Goal: Task Accomplishment & Management: Manage account settings

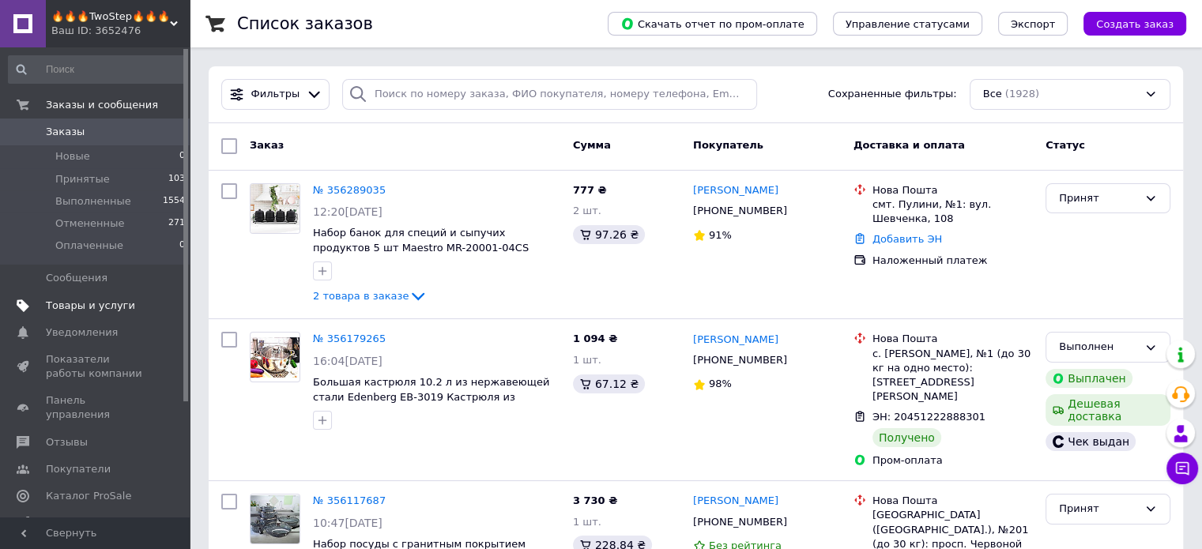
click at [89, 307] on span "Товары и услуги" at bounding box center [90, 306] width 89 height 14
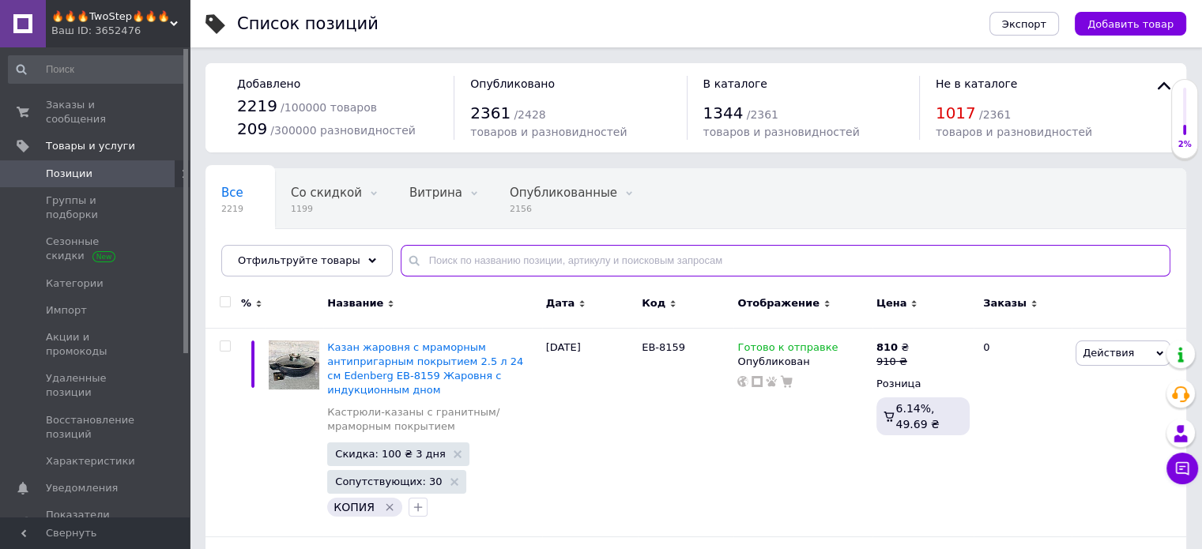
click at [458, 262] on input "text" at bounding box center [786, 261] width 770 height 32
paste input "EB-5661"
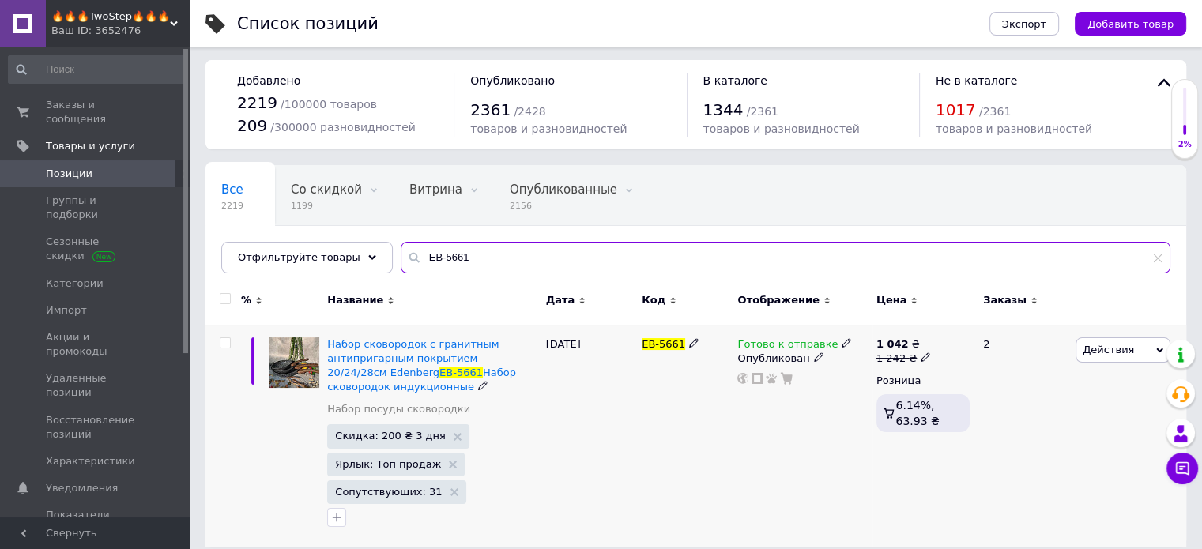
scroll to position [16, 0]
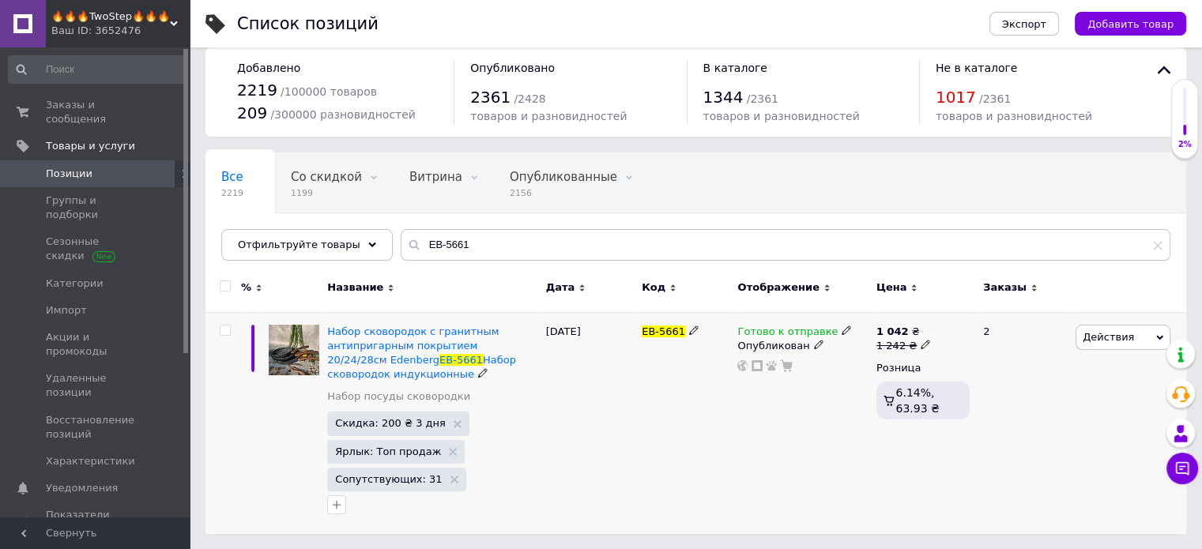
click at [842, 331] on icon at bounding box center [846, 330] width 9 height 9
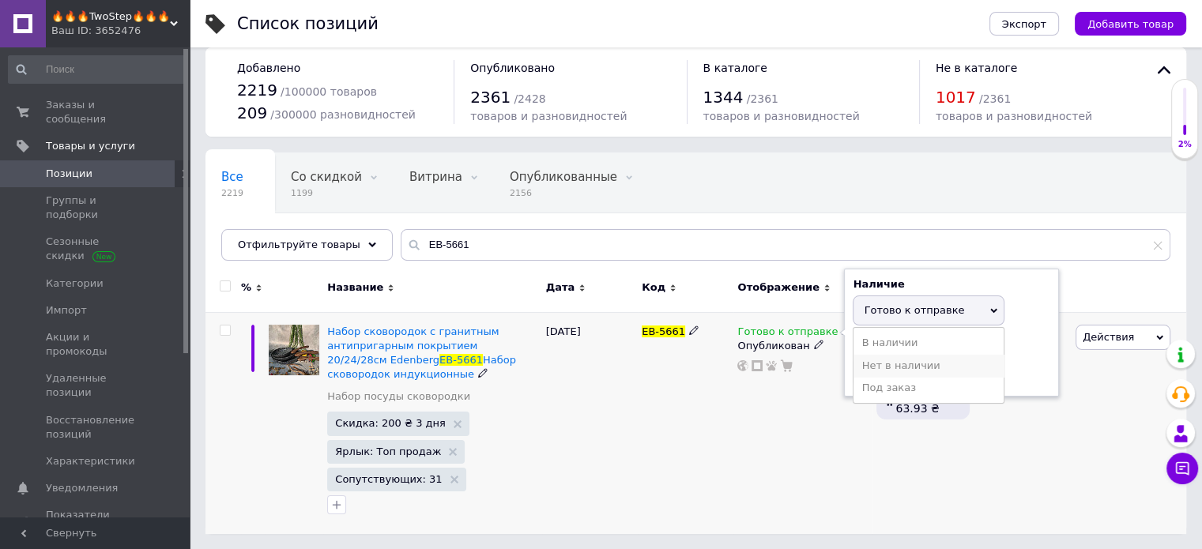
click at [893, 360] on li "Нет в наличии" at bounding box center [928, 366] width 150 height 22
click at [740, 413] on div "Готово к отправке Наличие Нет в наличии В наличии Под заказ Готово к отправке О…" at bounding box center [802, 423] width 138 height 222
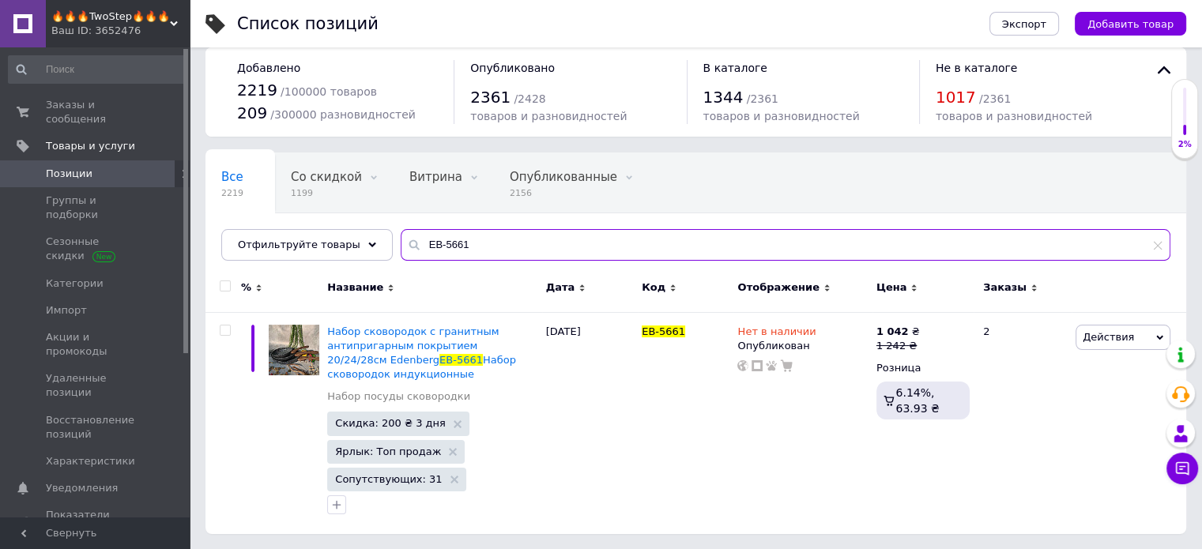
drag, startPoint x: 503, startPoint y: 236, endPoint x: 468, endPoint y: 241, distance: 35.9
click at [468, 241] on input "EB-5661" at bounding box center [786, 245] width 770 height 32
drag, startPoint x: 431, startPoint y: 246, endPoint x: 389, endPoint y: 249, distance: 42.0
click at [401, 249] on div "EB-5661" at bounding box center [786, 245] width 770 height 32
drag, startPoint x: 458, startPoint y: 244, endPoint x: 428, endPoint y: 251, distance: 30.7
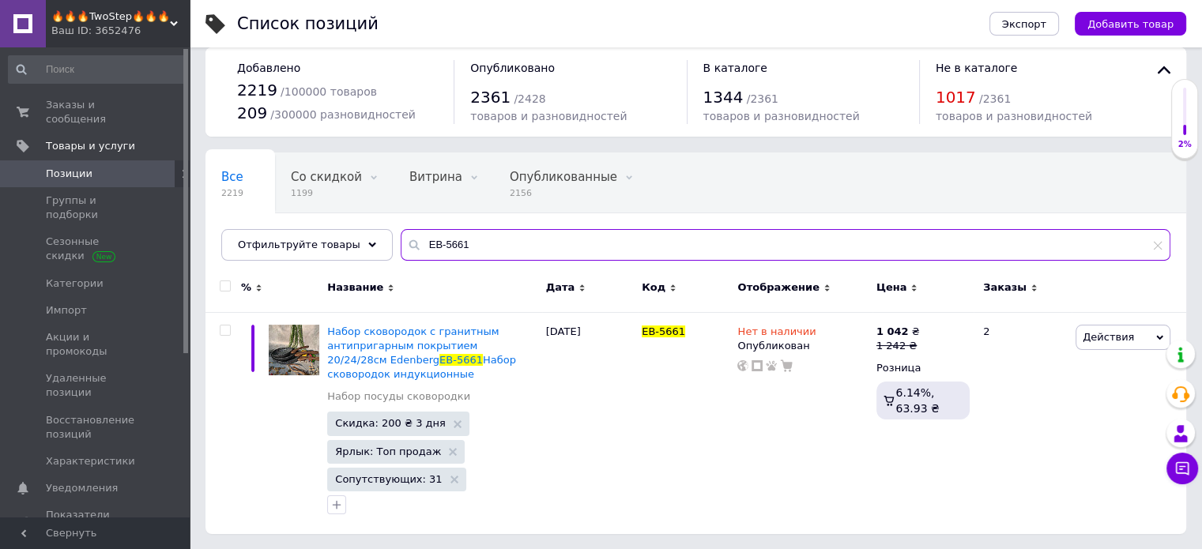
click at [428, 251] on input "EB-5661" at bounding box center [786, 245] width 770 height 32
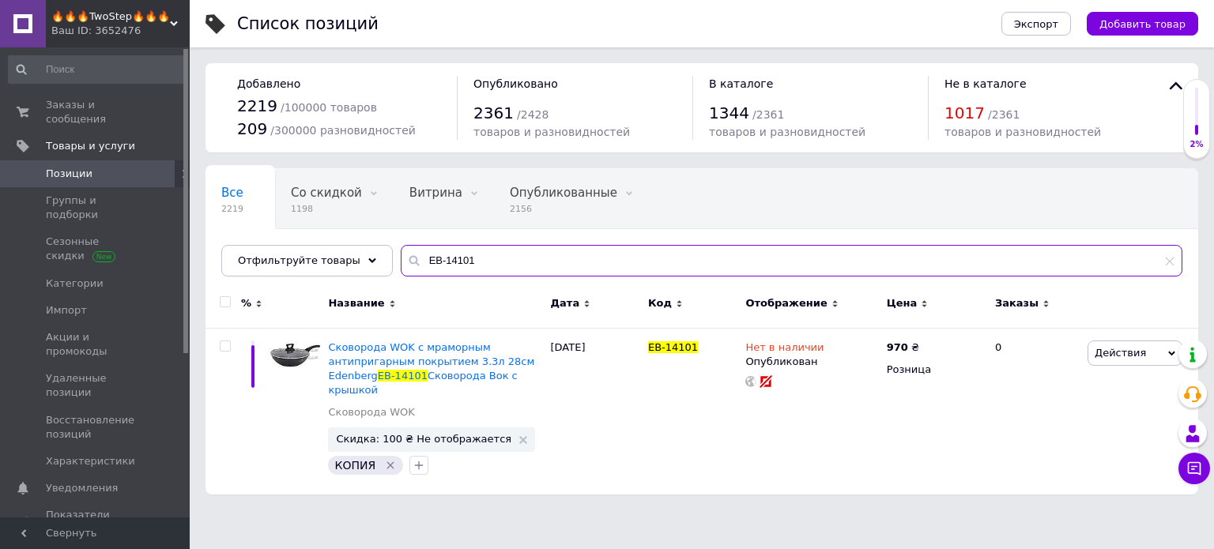
drag, startPoint x: 483, startPoint y: 259, endPoint x: 429, endPoint y: 264, distance: 53.9
click at [429, 264] on input "EB-14101" at bounding box center [792, 261] width 782 height 32
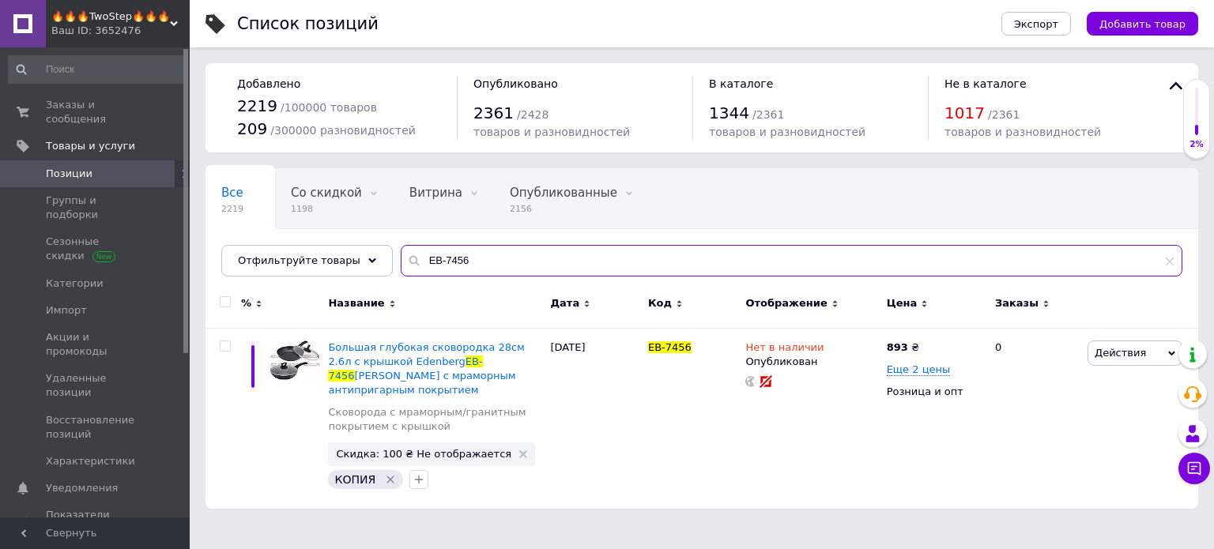
drag, startPoint x: 462, startPoint y: 255, endPoint x: 426, endPoint y: 267, distance: 38.2
click at [427, 268] on input "EB-7456" at bounding box center [792, 261] width 782 height 32
type input "EB-19081"
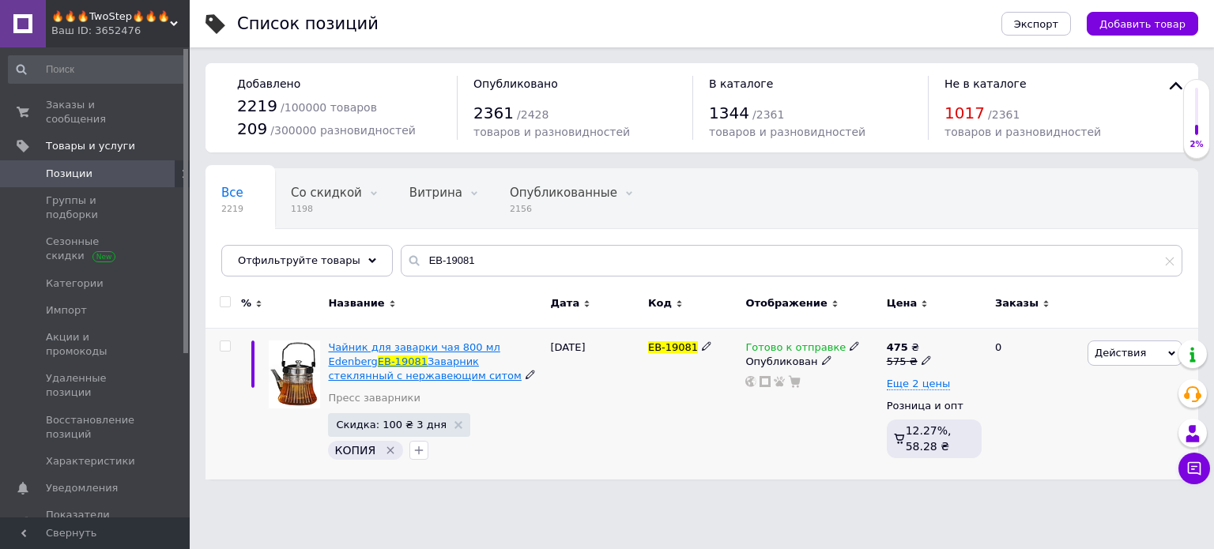
click at [394, 350] on span "Чайник для заварки чая 800 мл Edenberg" at bounding box center [413, 354] width 171 height 26
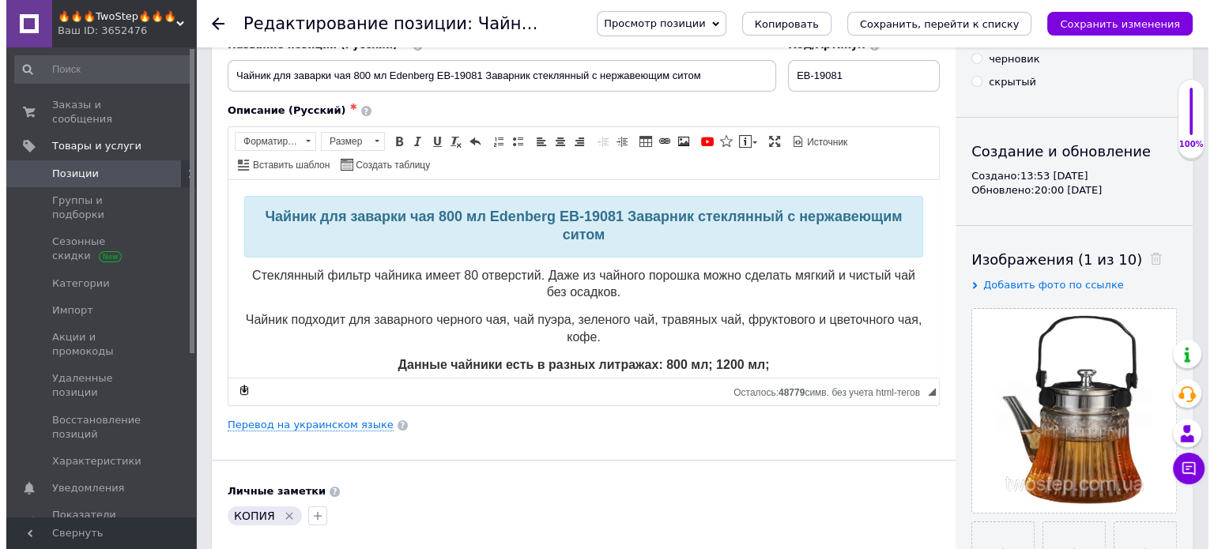
scroll to position [316, 0]
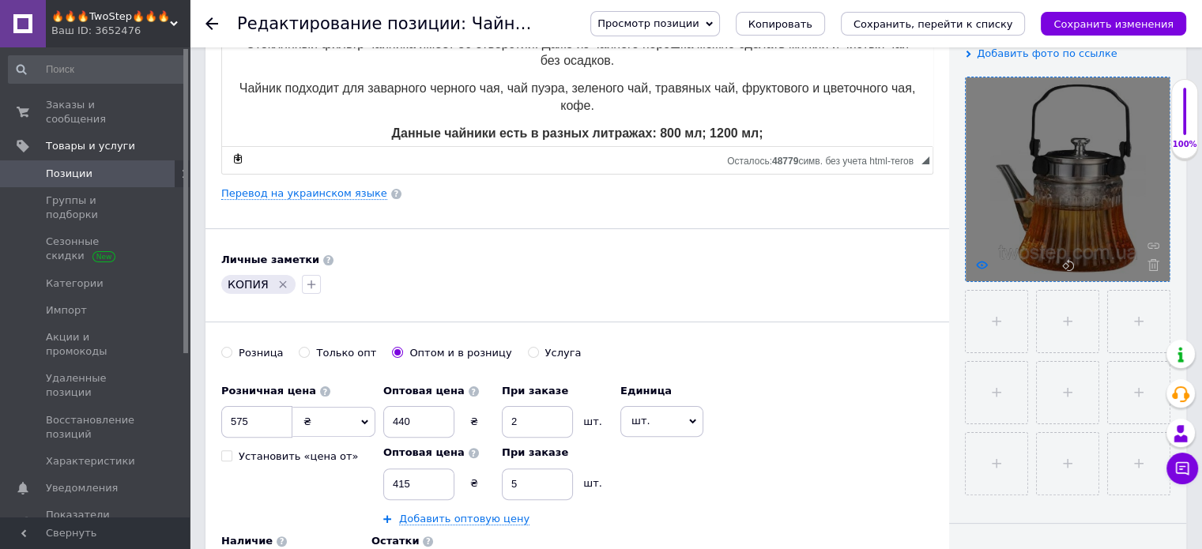
click at [977, 266] on use at bounding box center [982, 265] width 12 height 8
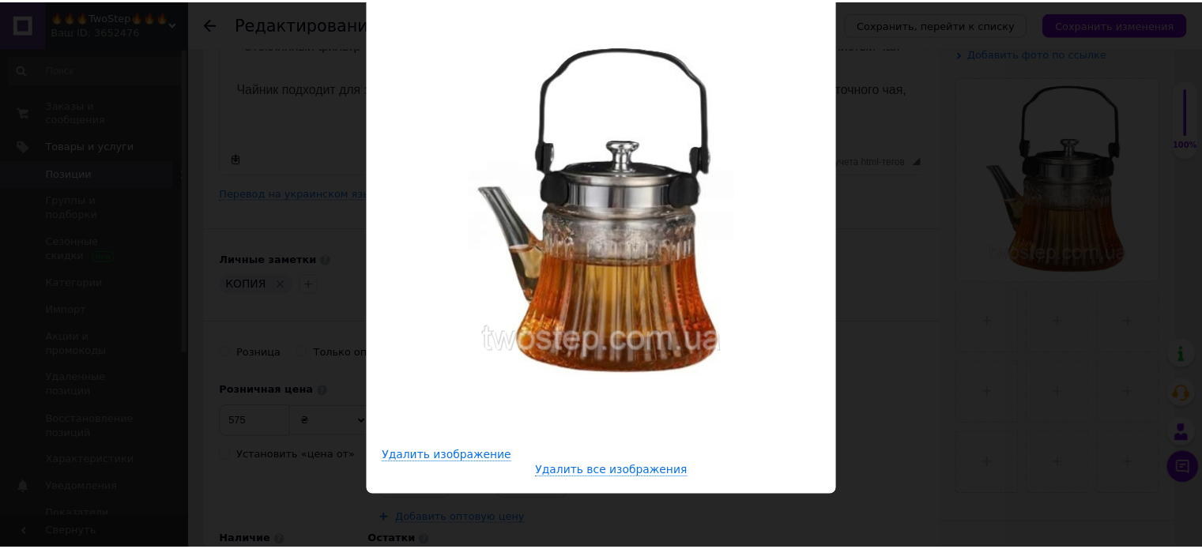
scroll to position [186, 0]
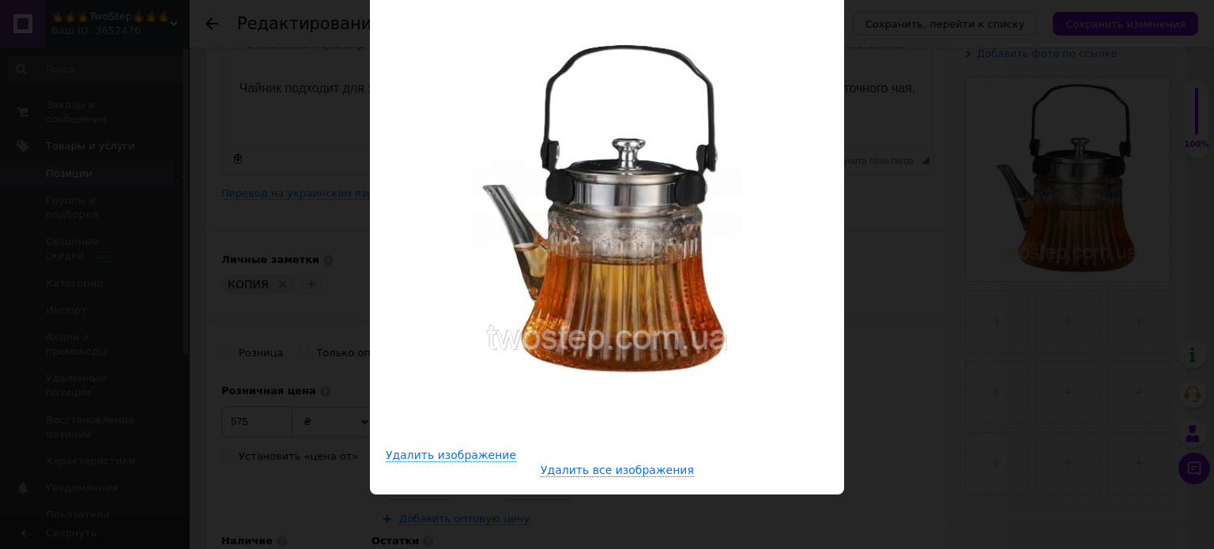
click at [932, 235] on div "× Просмотр изображения Удалить изображение Удалить все изображения" at bounding box center [607, 274] width 1214 height 549
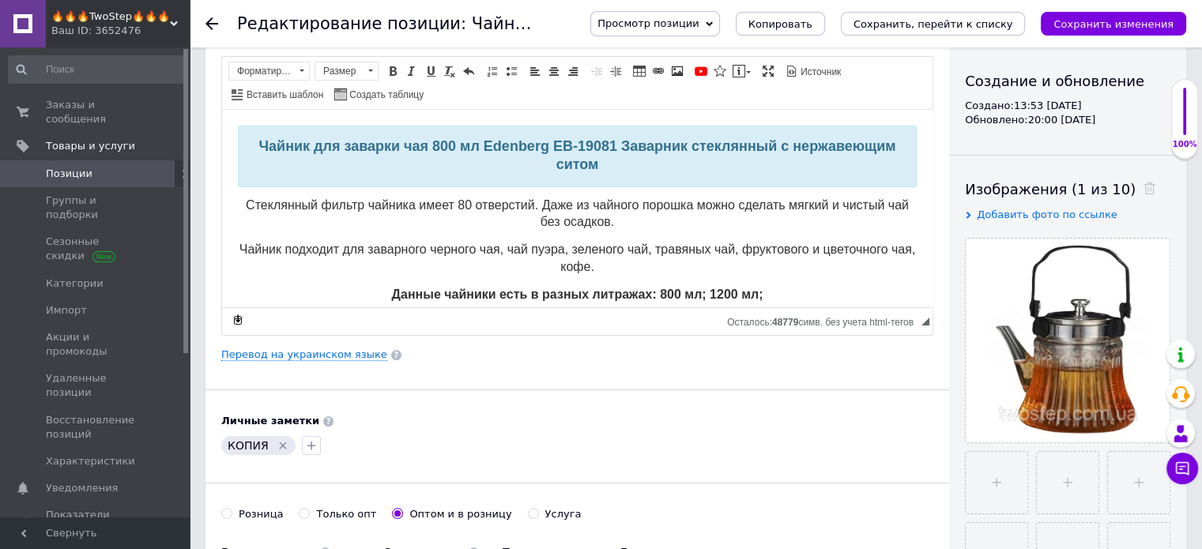
scroll to position [0, 0]
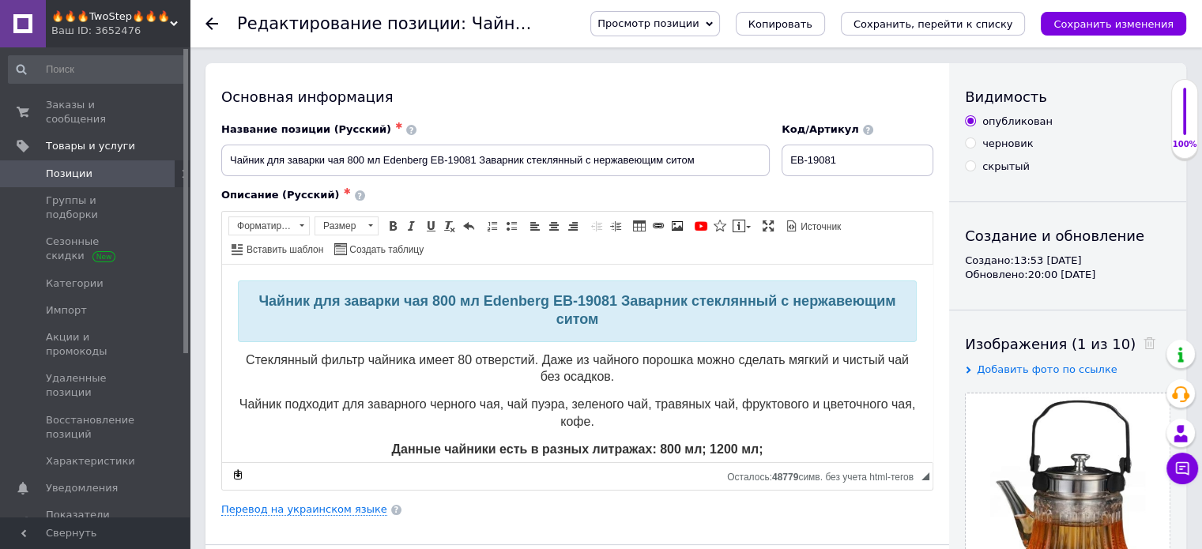
click at [212, 28] on use at bounding box center [211, 23] width 13 height 13
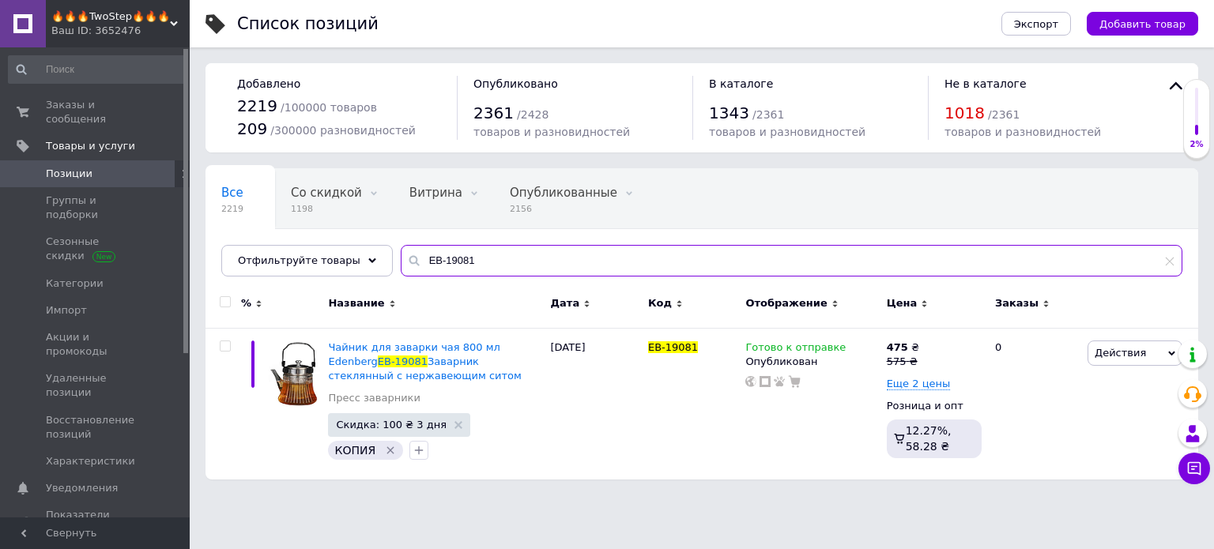
drag, startPoint x: 461, startPoint y: 269, endPoint x: 428, endPoint y: 267, distance: 33.2
click at [428, 267] on input "EB-19081" at bounding box center [792, 261] width 782 height 32
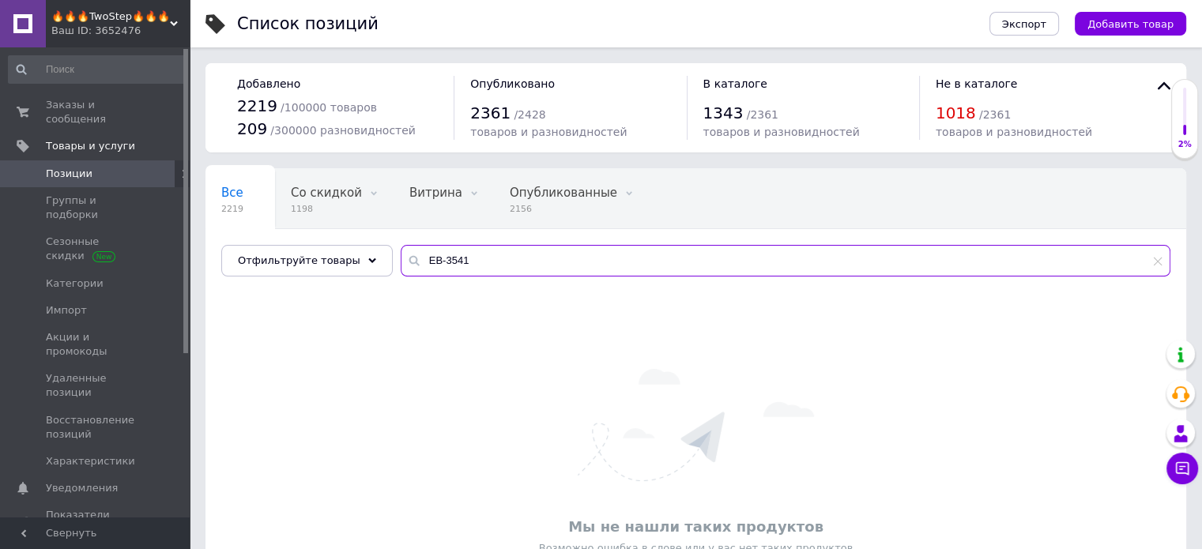
drag, startPoint x: 452, startPoint y: 263, endPoint x: 395, endPoint y: 255, distance: 57.4
click at [401, 255] on div "EB-3541" at bounding box center [786, 261] width 770 height 32
paste input "498"
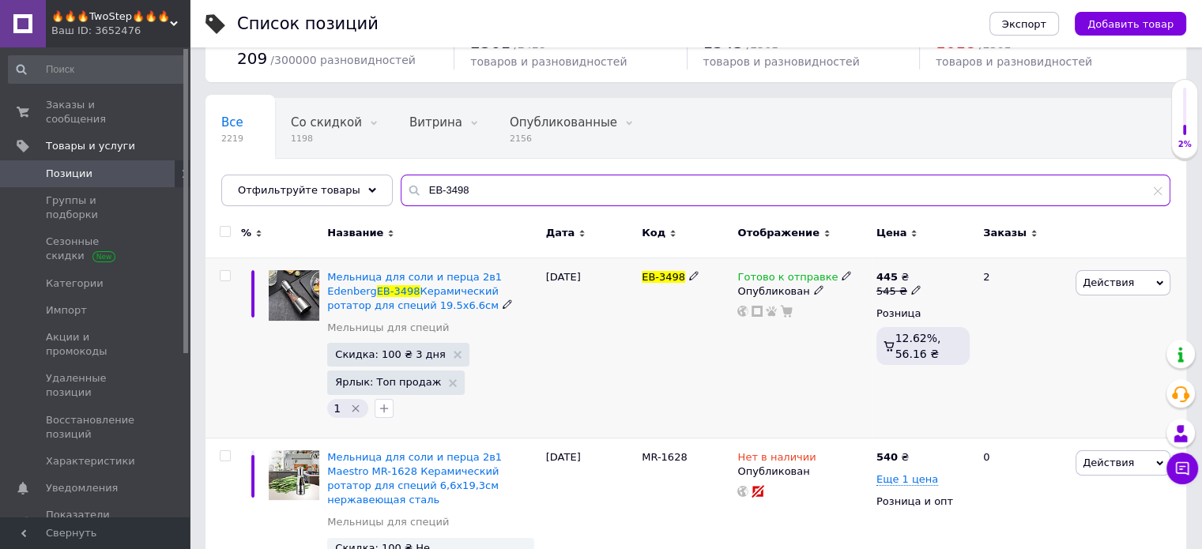
scroll to position [153, 0]
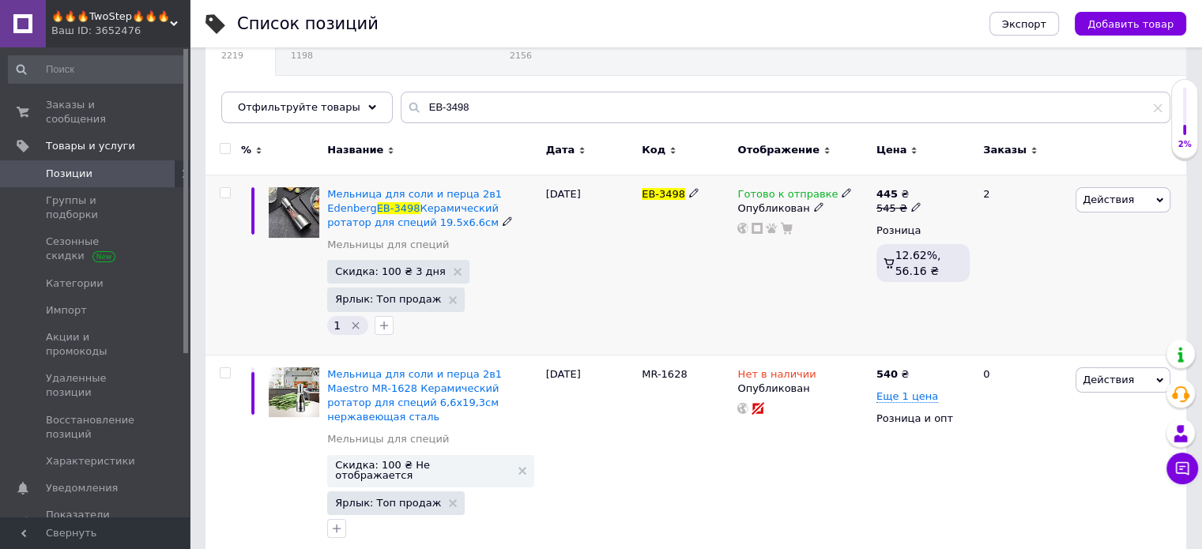
click at [842, 190] on use at bounding box center [846, 192] width 9 height 9
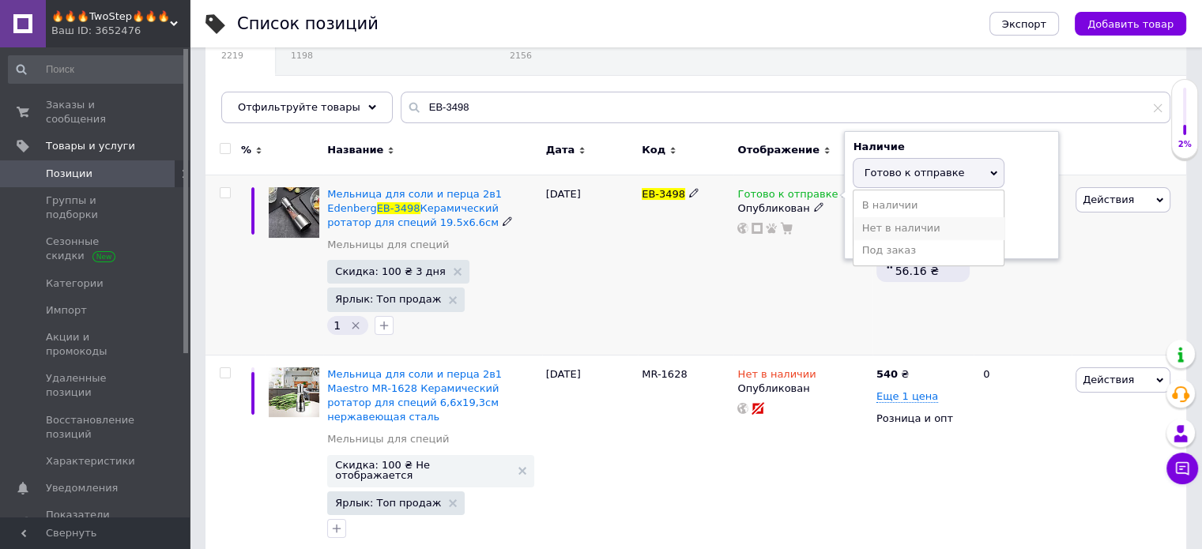
click at [879, 224] on li "Нет в наличии" at bounding box center [928, 228] width 150 height 22
click at [763, 268] on div "Готово к отправке Наличие Нет в наличии В наличии Под заказ Готово к отправке О…" at bounding box center [802, 265] width 138 height 180
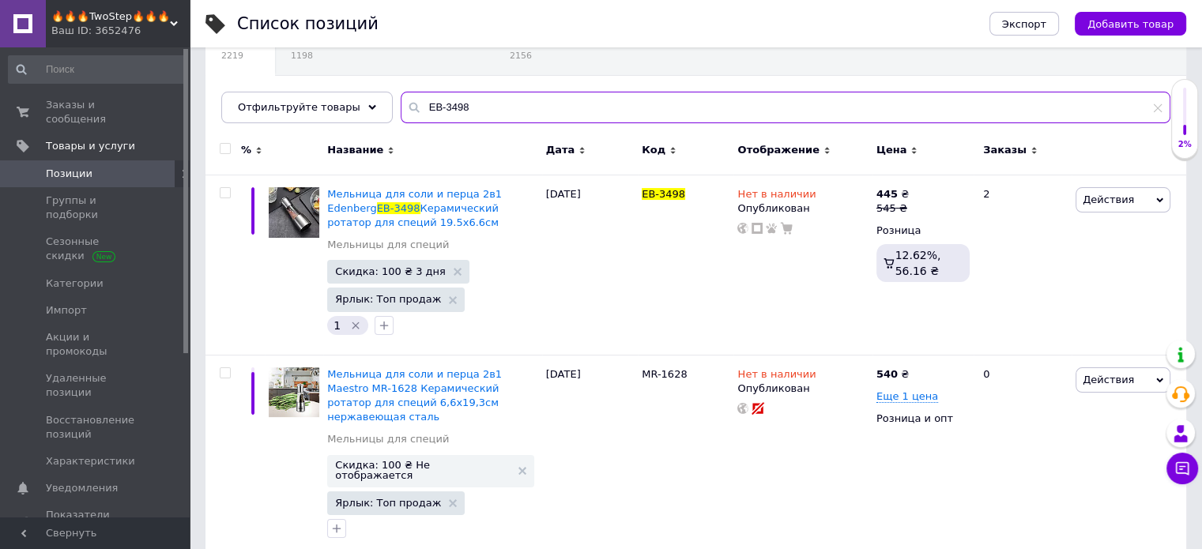
drag, startPoint x: 468, startPoint y: 107, endPoint x: 398, endPoint y: 107, distance: 69.5
click at [401, 107] on div "EB-3498" at bounding box center [786, 108] width 770 height 32
paste input "1347"
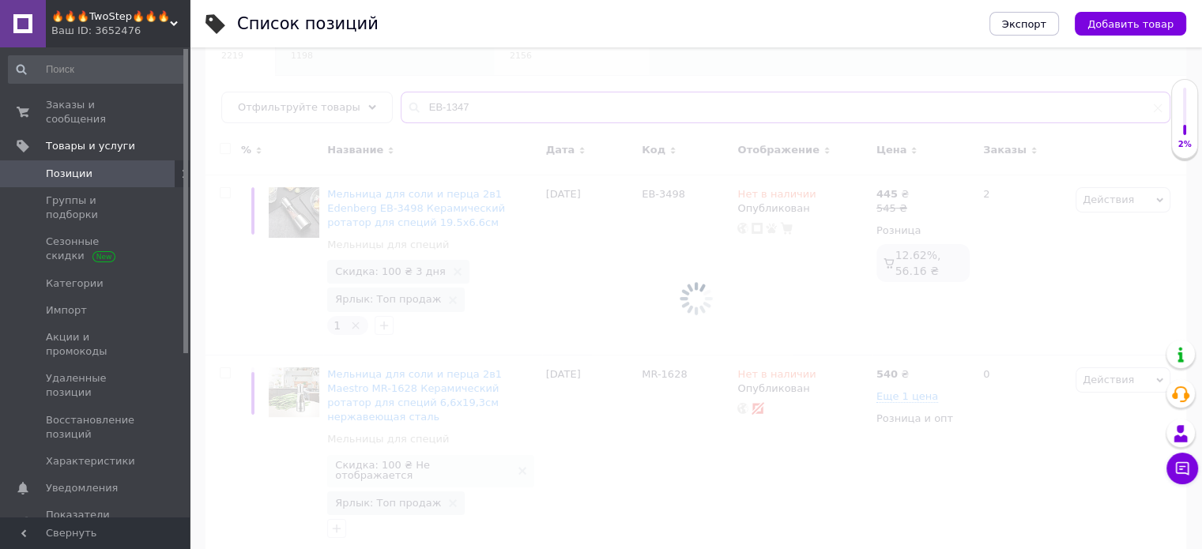
scroll to position [26, 0]
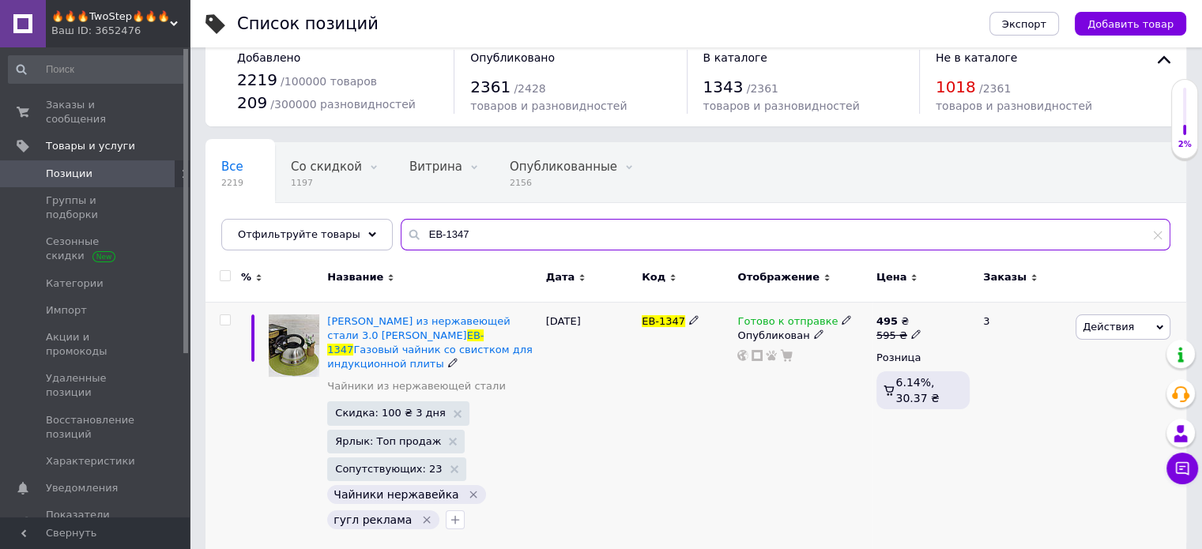
type input "EB-1347"
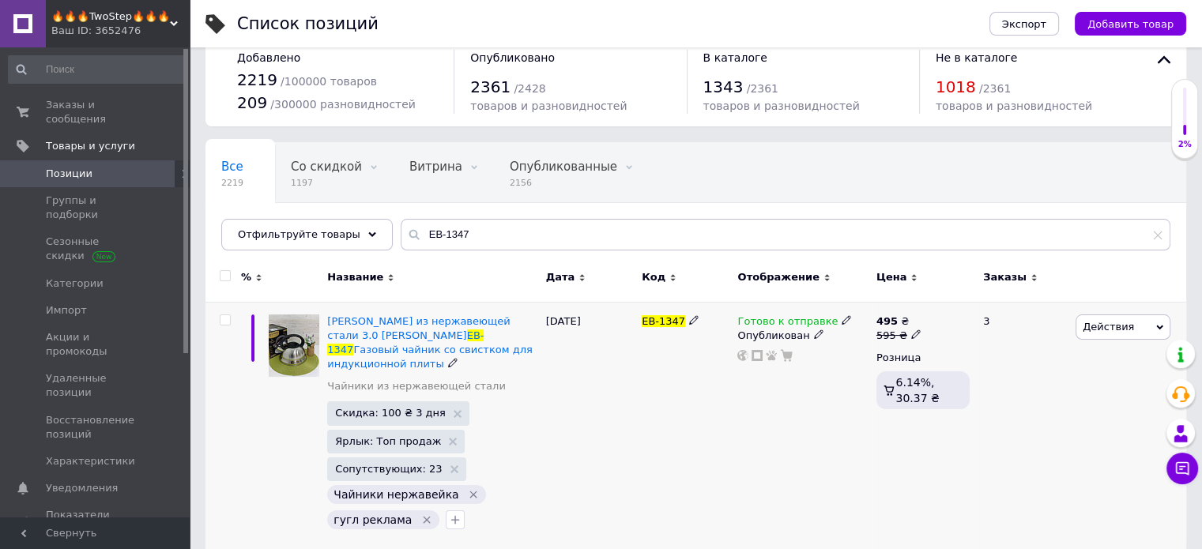
click at [842, 319] on use at bounding box center [846, 319] width 9 height 9
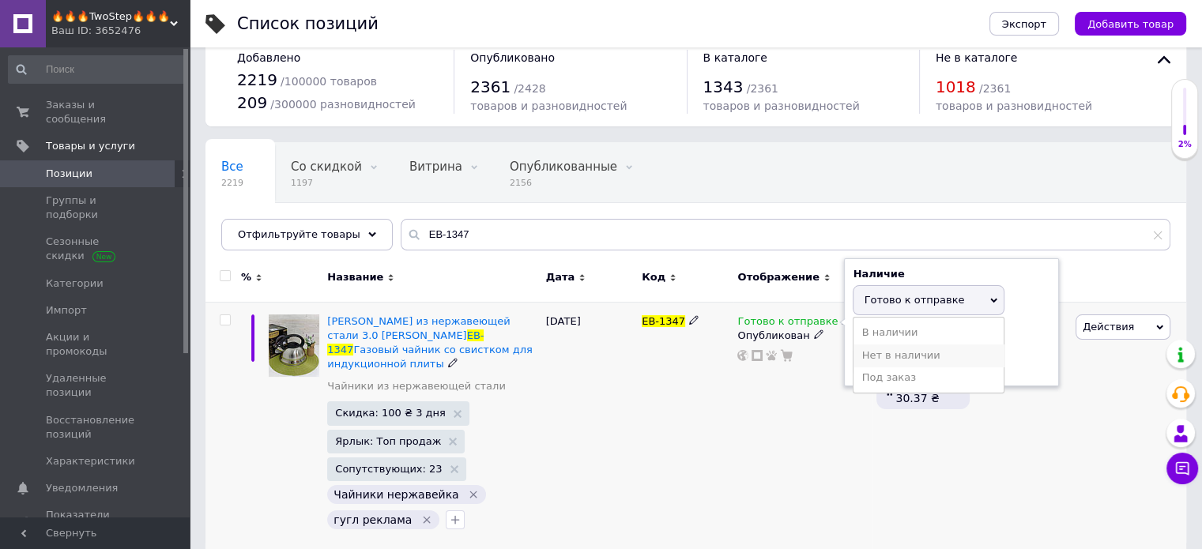
click at [906, 352] on li "Нет в наличии" at bounding box center [928, 356] width 150 height 22
click at [691, 393] on div "EB-1347" at bounding box center [686, 425] width 96 height 247
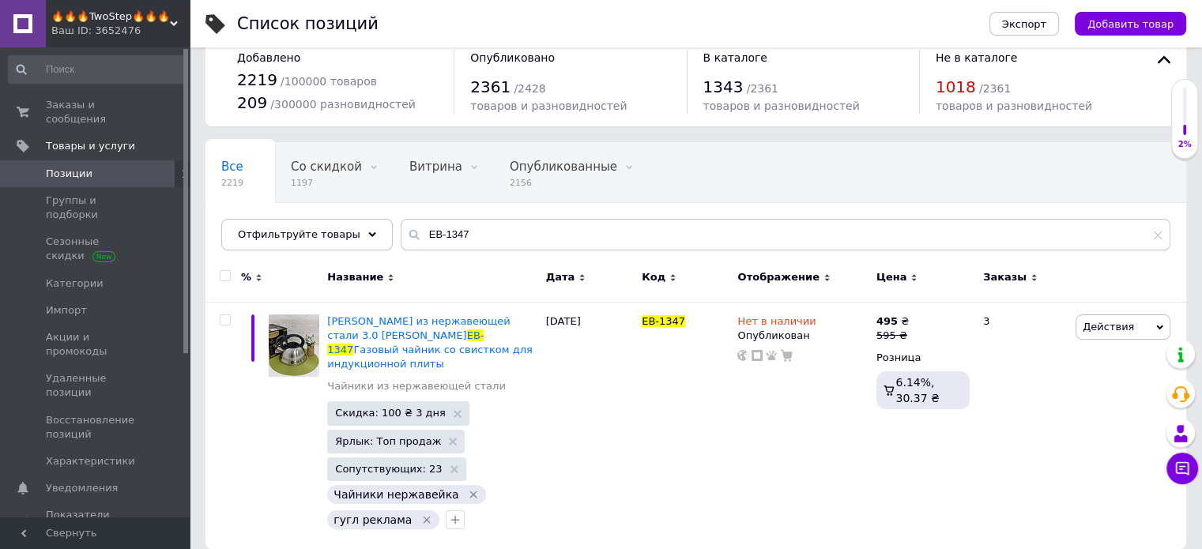
click at [107, 23] on span "🔥🔥🔥TwoStep🔥🔥🔥" at bounding box center [110, 16] width 119 height 14
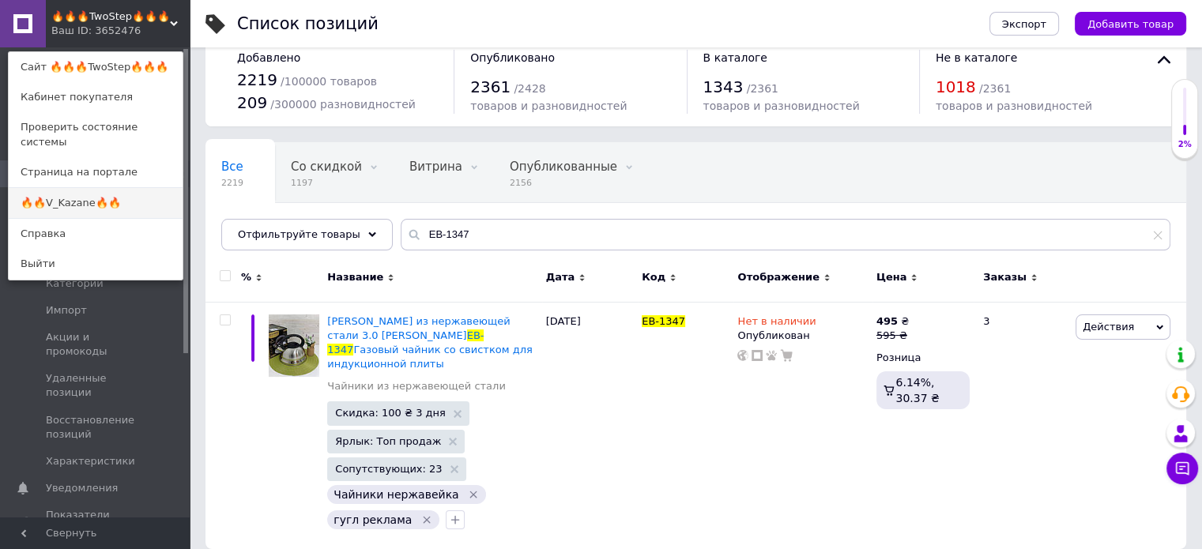
click at [123, 197] on link "🔥🔥V_Kazane🔥🔥" at bounding box center [96, 203] width 174 height 30
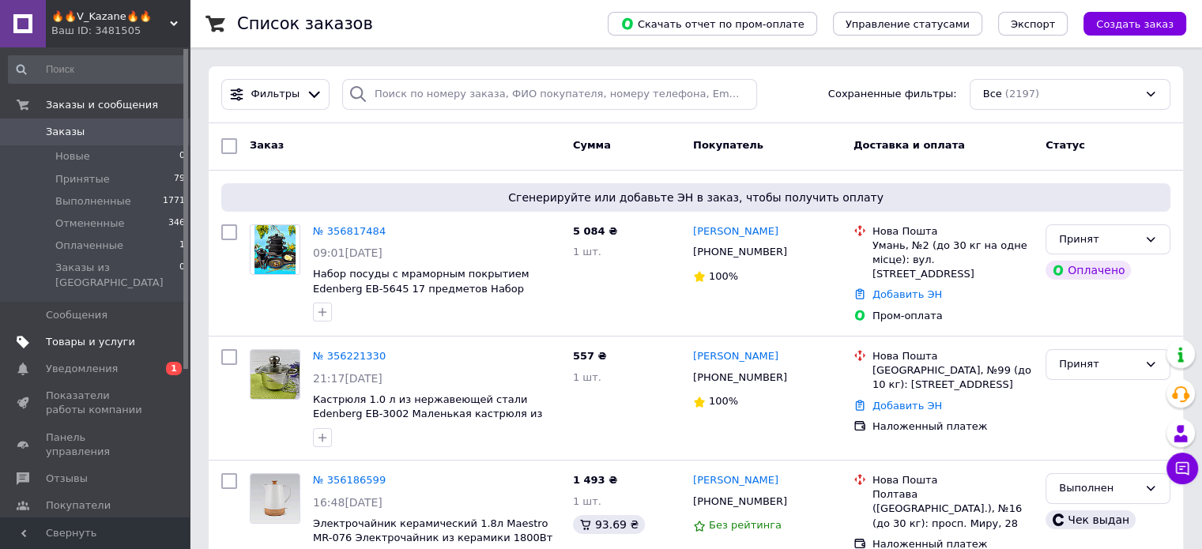
click at [92, 335] on span "Товары и услуги" at bounding box center [90, 342] width 89 height 14
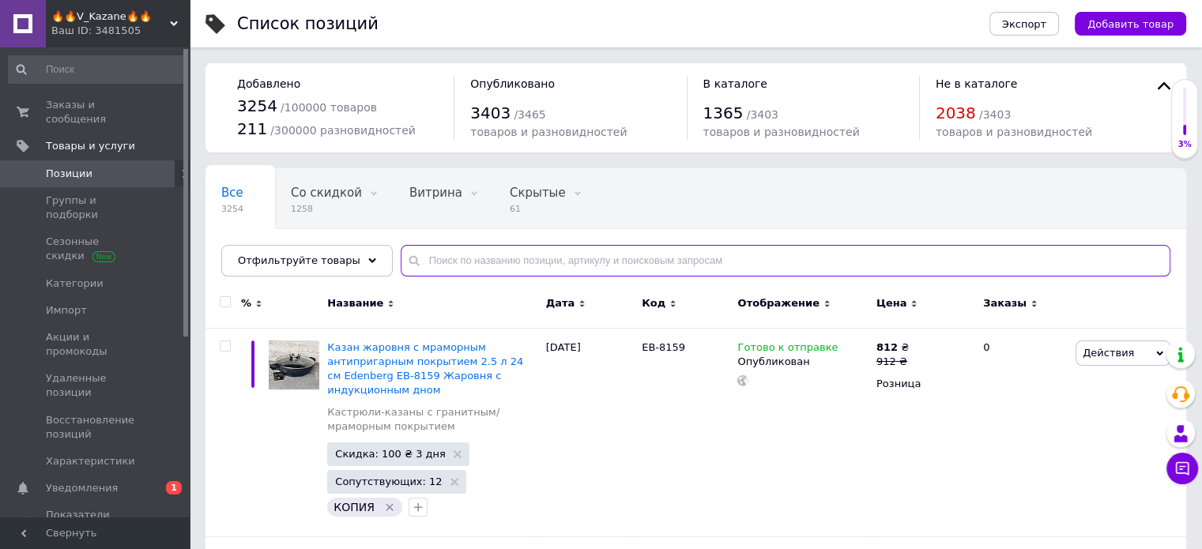
click at [499, 267] on input "text" at bounding box center [786, 261] width 770 height 32
type input "3498"
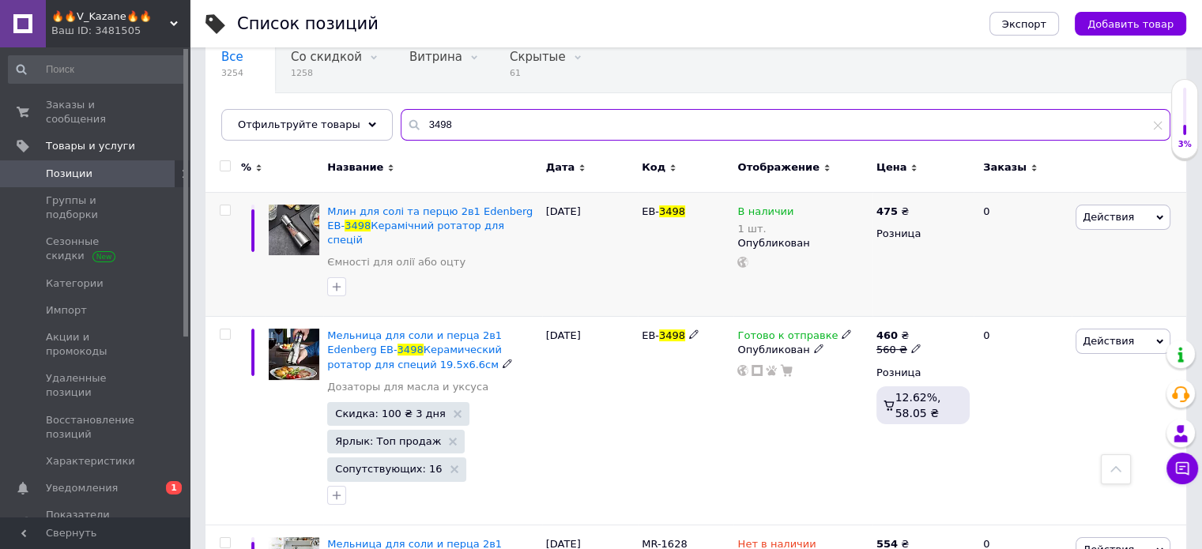
scroll to position [134, 0]
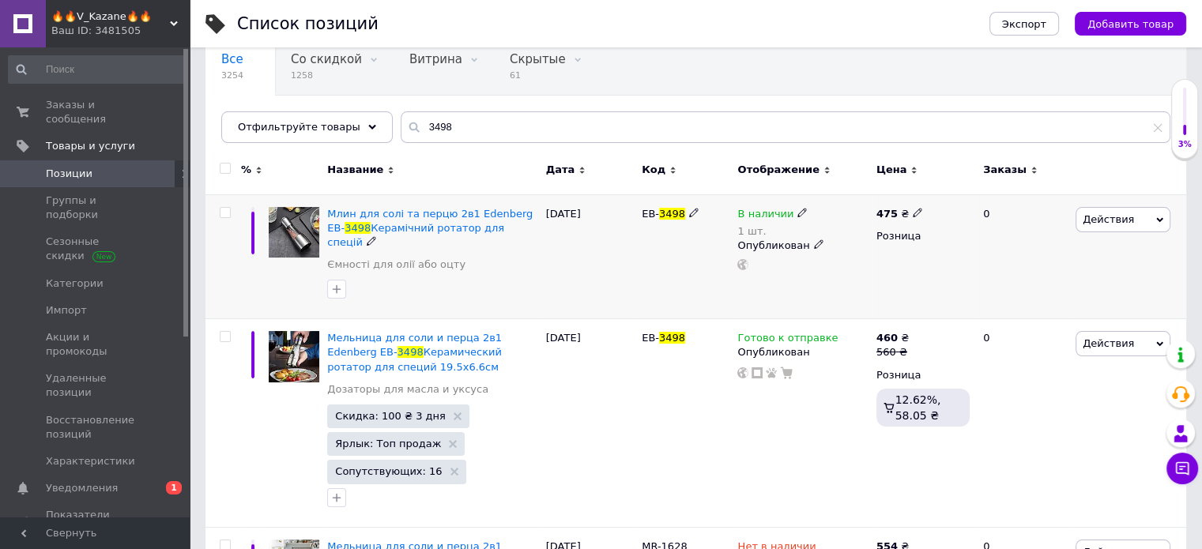
click at [789, 209] on div "В наличии" at bounding box center [772, 214] width 70 height 14
click at [853, 228] on li "Нет в наличии" at bounding box center [891, 235] width 150 height 22
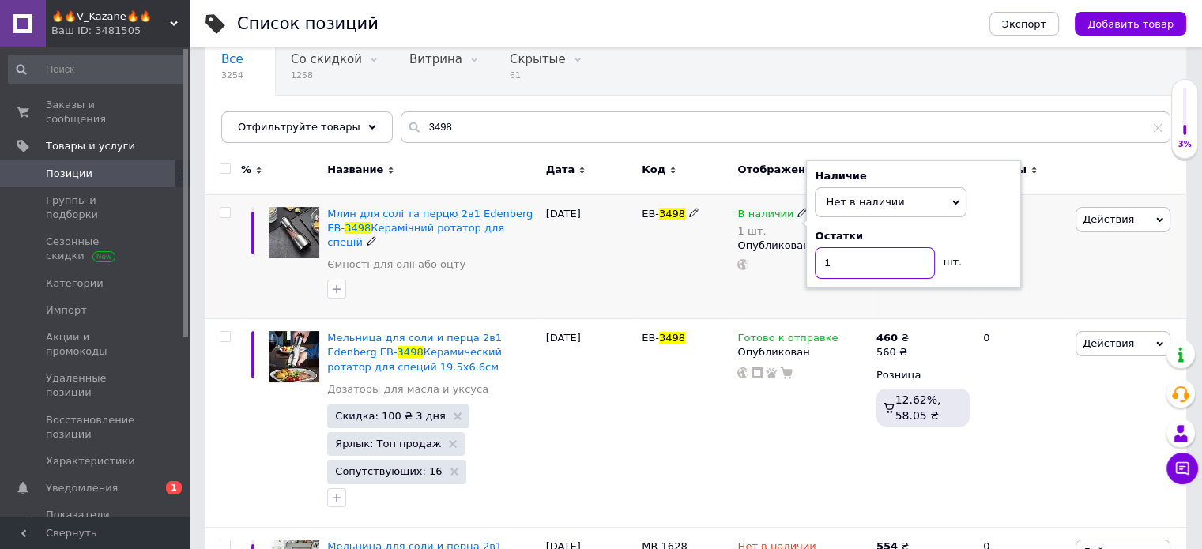
drag, startPoint x: 834, startPoint y: 262, endPoint x: 815, endPoint y: 256, distance: 20.5
click at [815, 260] on input "1" at bounding box center [875, 263] width 120 height 32
type input "0"
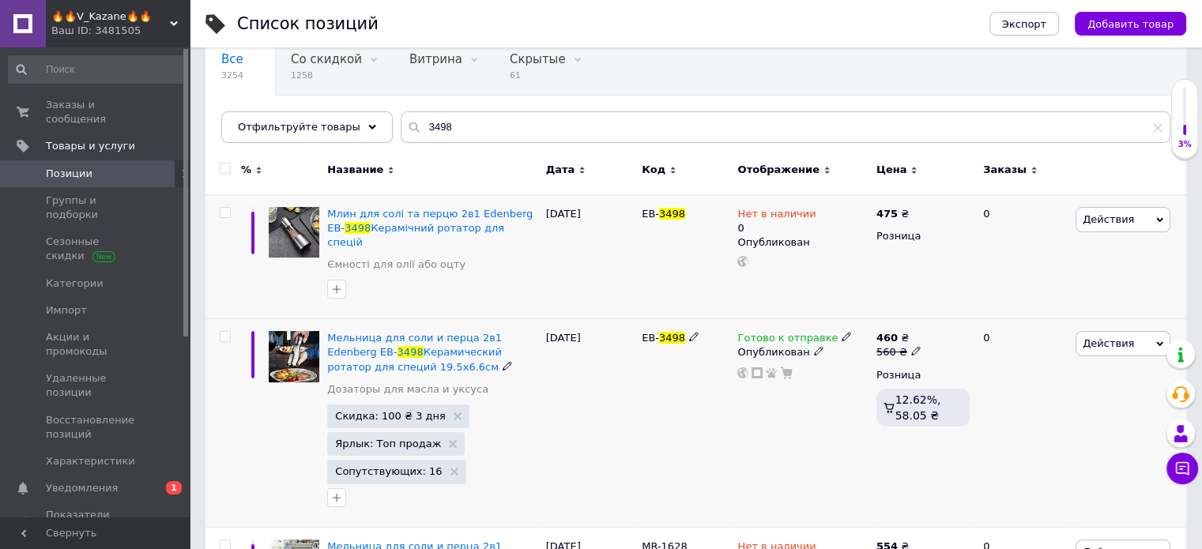
click at [842, 332] on icon at bounding box center [846, 336] width 9 height 9
click at [881, 361] on li "Нет в наличии" at bounding box center [928, 372] width 150 height 22
click at [713, 405] on div "EB- 3498" at bounding box center [686, 423] width 96 height 208
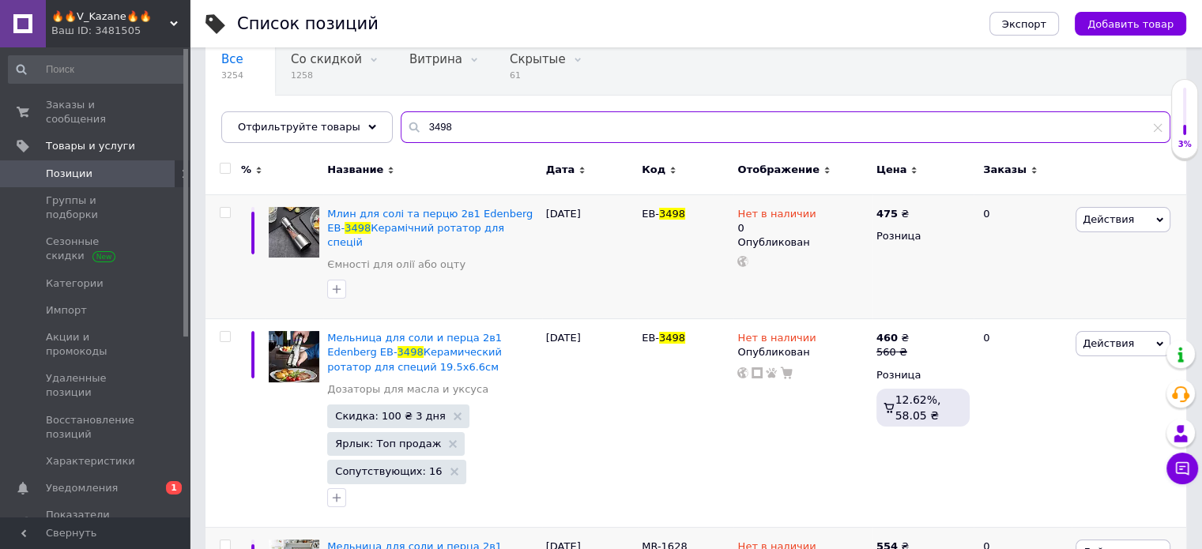
drag, startPoint x: 446, startPoint y: 122, endPoint x: 411, endPoint y: 126, distance: 35.0
click at [411, 126] on input "3498" at bounding box center [786, 127] width 770 height 32
type input "1347"
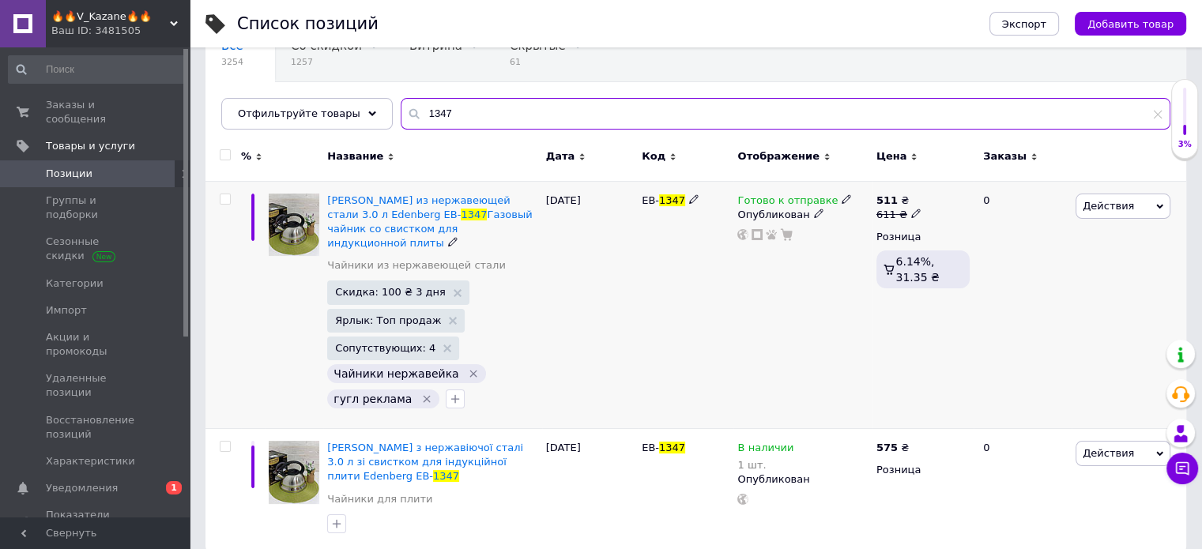
scroll to position [151, 0]
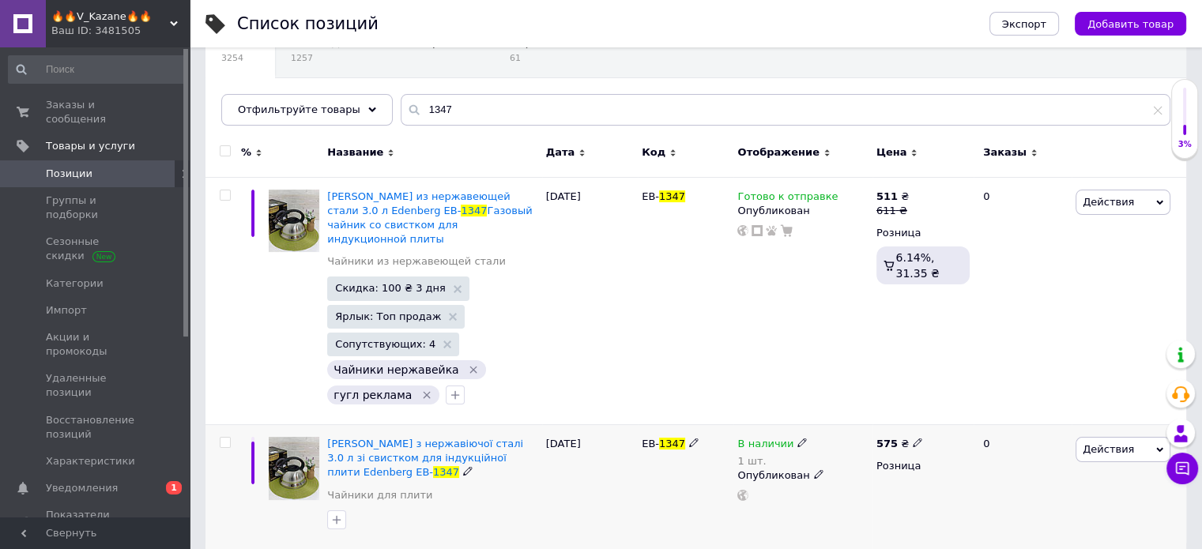
click at [797, 438] on icon at bounding box center [801, 442] width 9 height 9
drag, startPoint x: 874, startPoint y: 445, endPoint x: 867, endPoint y: 450, distance: 8.5
click at [873, 454] on li "Нет в наличии" at bounding box center [891, 465] width 150 height 22
drag, startPoint x: 831, startPoint y: 474, endPoint x: 816, endPoint y: 477, distance: 16.0
click at [818, 479] on input "1" at bounding box center [875, 494] width 120 height 32
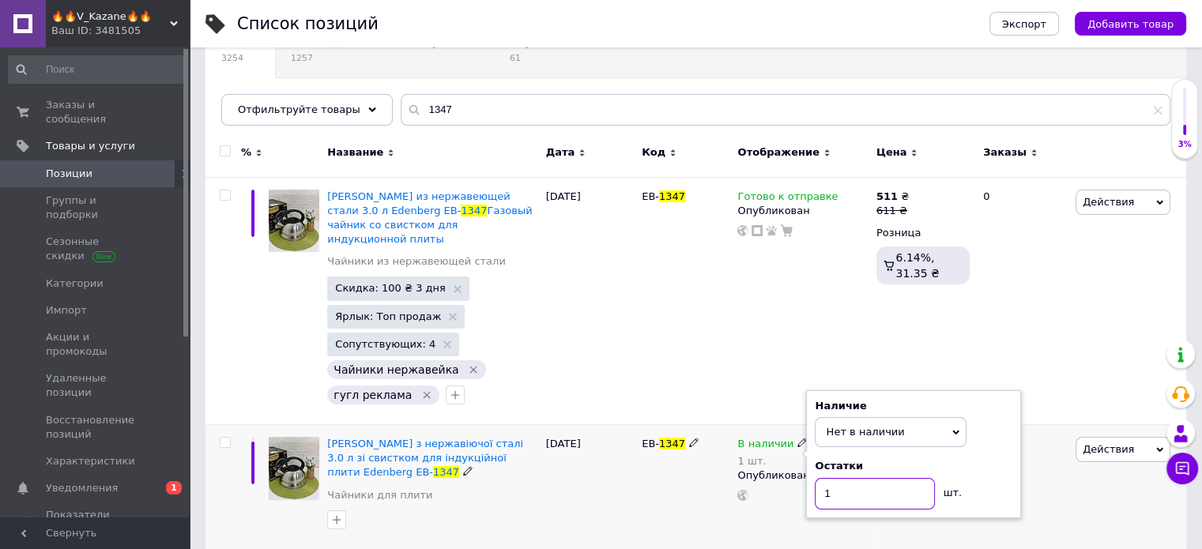
type input "0"
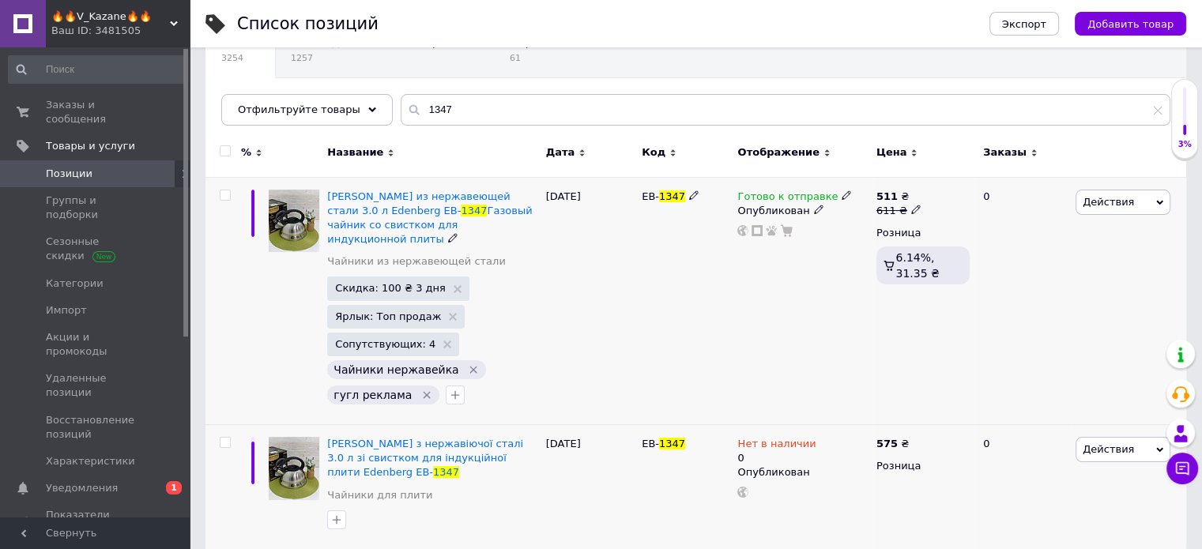
click at [842, 195] on use at bounding box center [846, 194] width 9 height 9
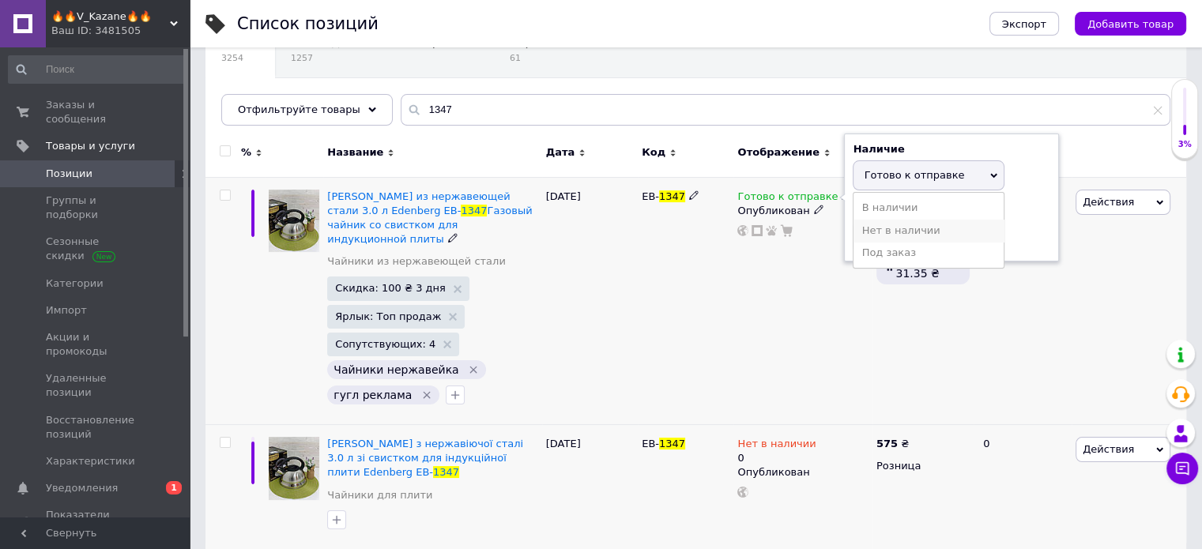
click at [882, 233] on li "Нет в наличии" at bounding box center [928, 231] width 150 height 22
click at [746, 288] on div "Готово к отправке Наличие Нет в наличии В наличии Под заказ Готово к отправке О…" at bounding box center [802, 301] width 138 height 248
